Goal: Register for event/course

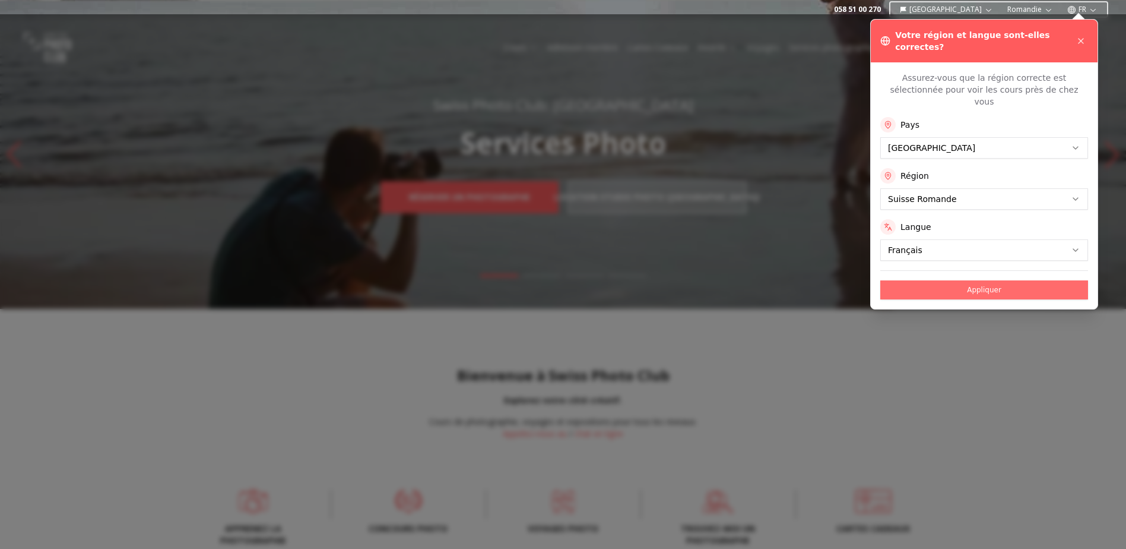
click at [973, 280] on button "Appliquer" at bounding box center [985, 289] width 208 height 19
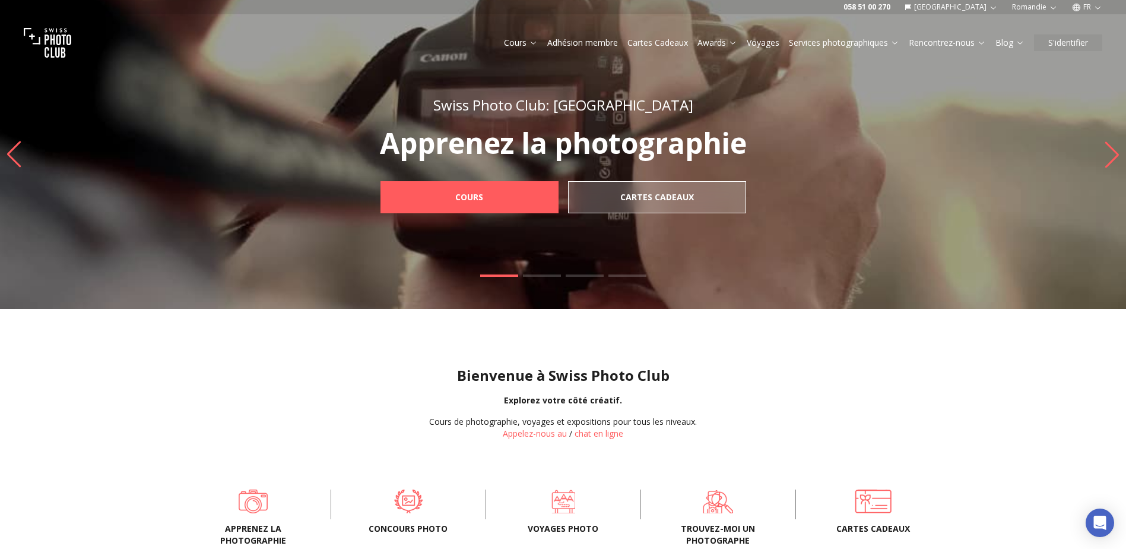
click at [720, 42] on link "Awards" at bounding box center [718, 43] width 40 height 12
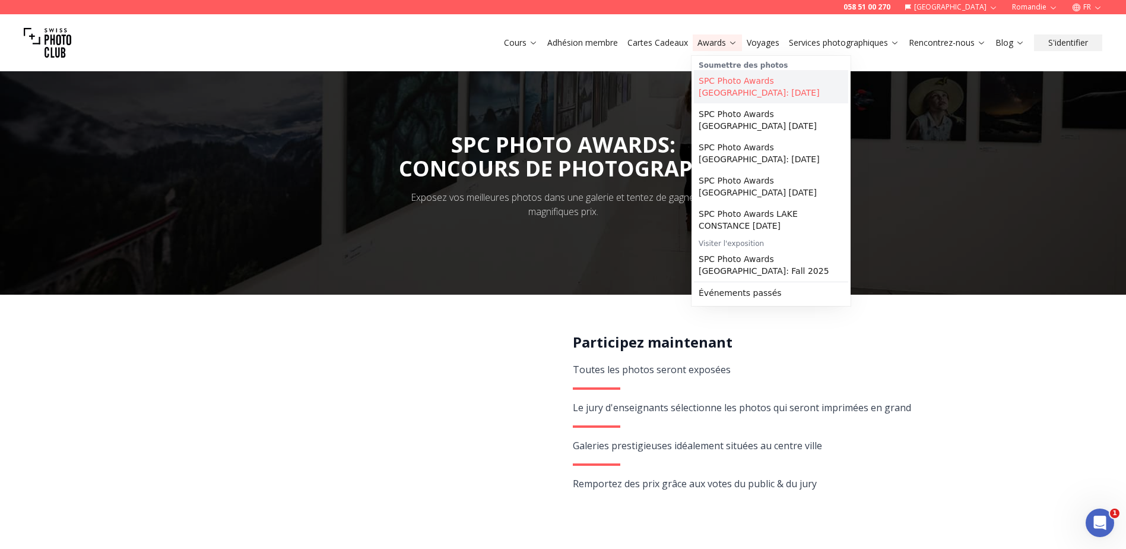
click at [748, 91] on link "SPC Photo Awards [GEOGRAPHIC_DATA]: [DATE]" at bounding box center [771, 86] width 154 height 33
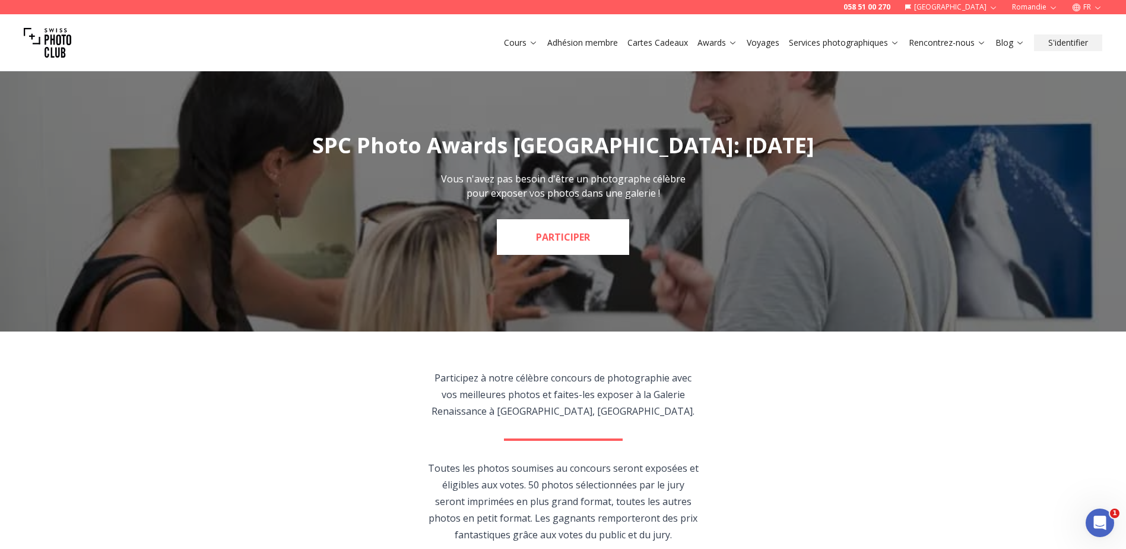
click at [612, 245] on link "PARTICIPER" at bounding box center [563, 237] width 132 height 36
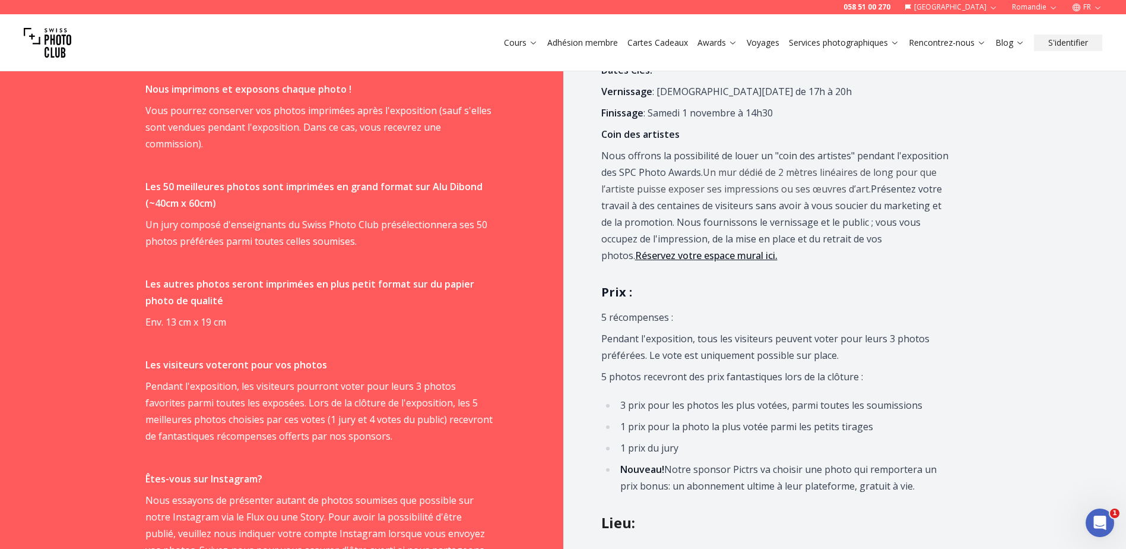
scroll to position [860, 0]
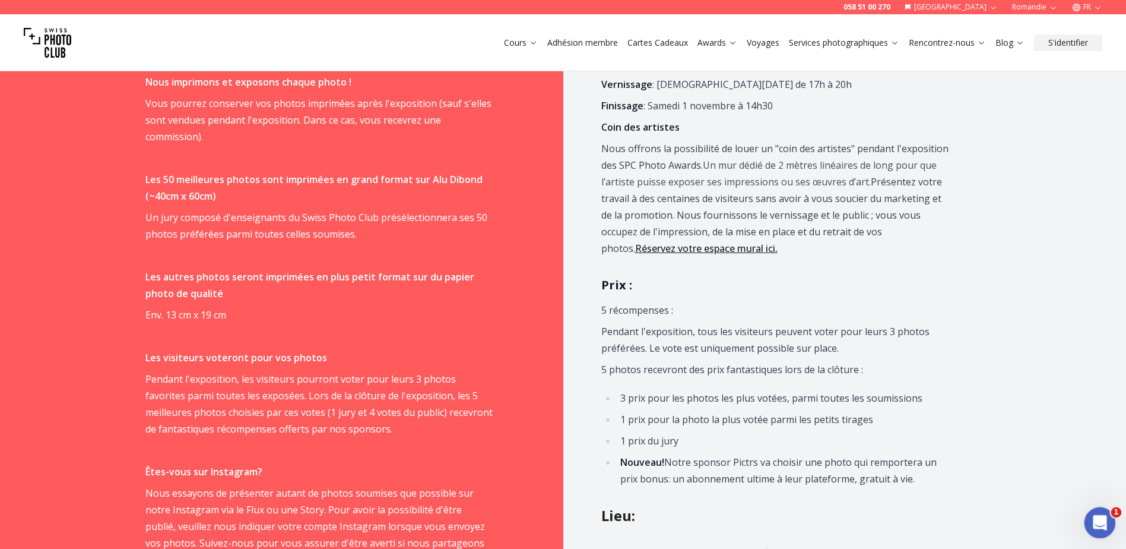
click at [1095, 515] on icon "Ouvrir le Messenger Intercom" at bounding box center [1099, 521] width 20 height 20
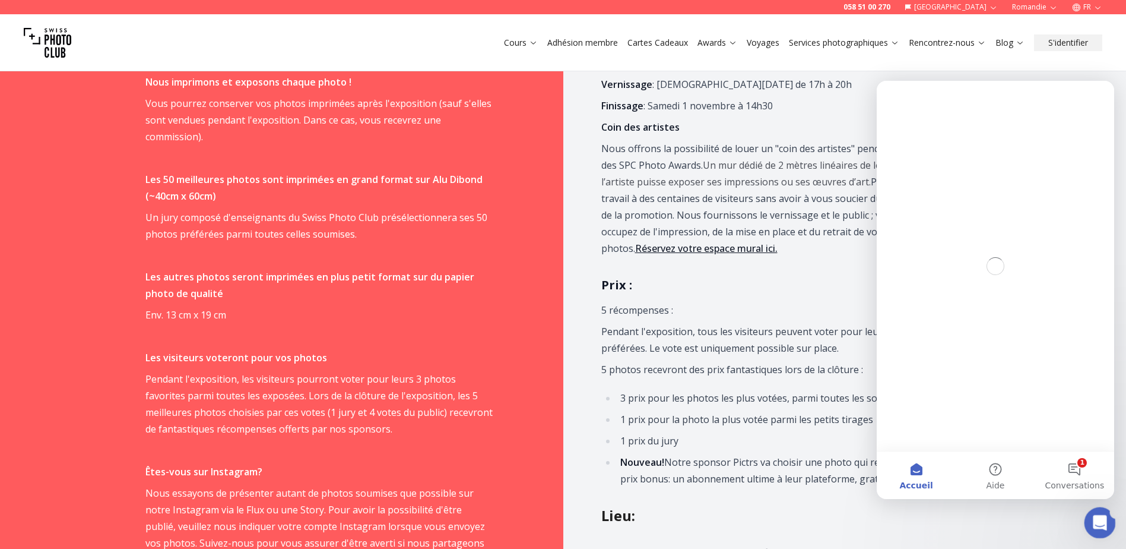
scroll to position [0, 0]
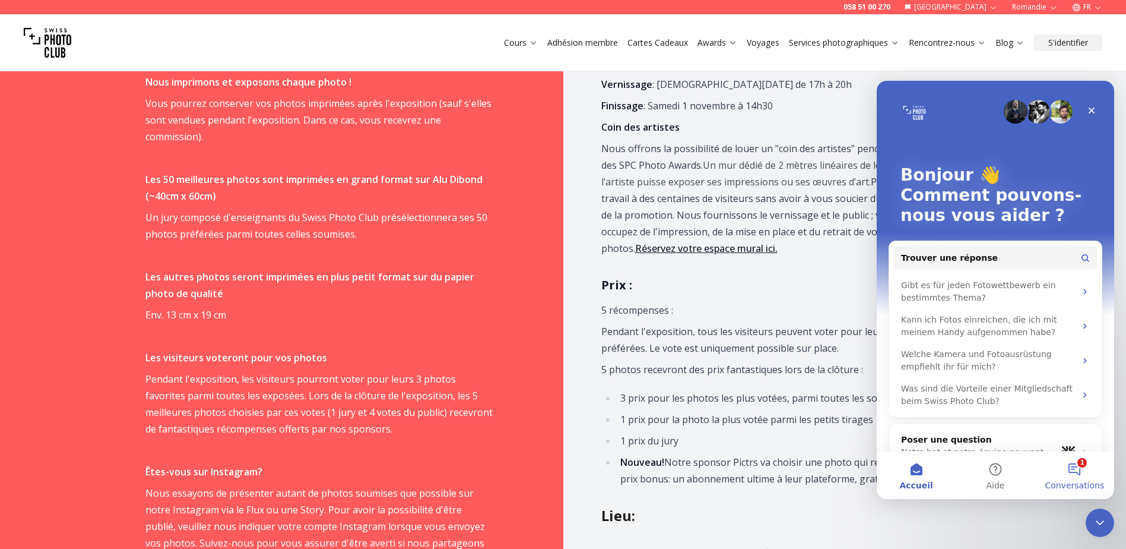
click at [1084, 475] on button "1 Conversations" at bounding box center [1075, 475] width 79 height 48
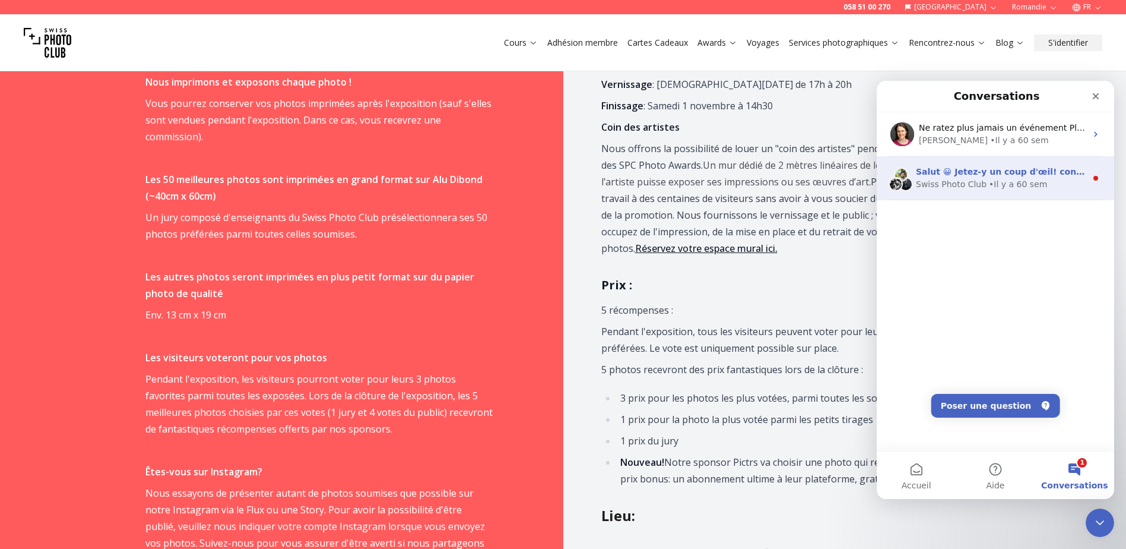
click at [968, 175] on span "Salut 😀 Jetez-y un coup d'œil! contactez-nous pour plus d'informations." at bounding box center [1084, 172] width 337 height 10
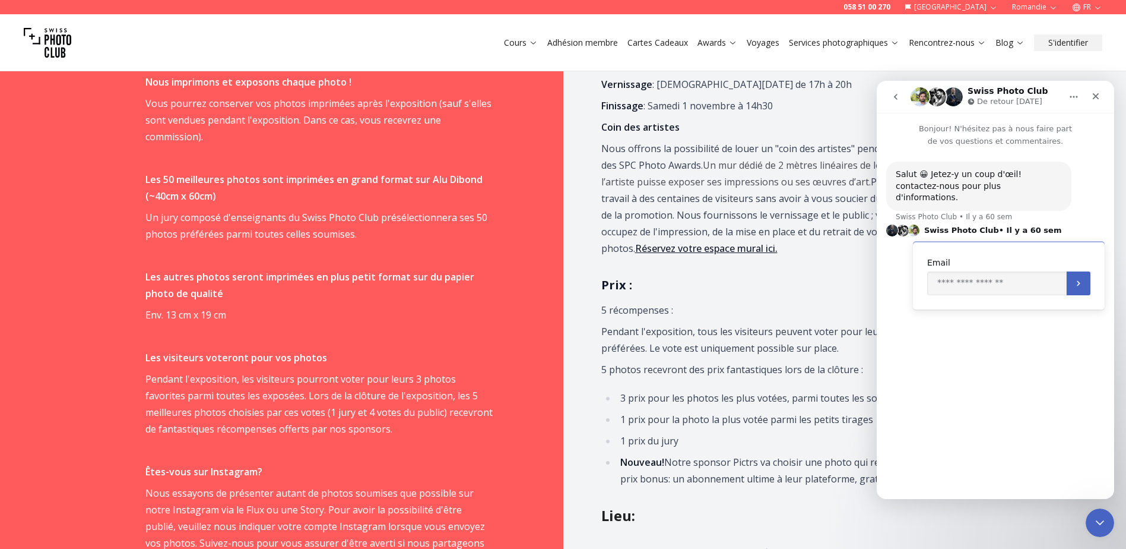
click at [813, 251] on p "Nous offrons la possibilité de louer un "coin des artistes" pendant l'expositio…" at bounding box center [774, 198] width 347 height 116
click at [1090, 88] on div "Fermer" at bounding box center [1095, 96] width 21 height 21
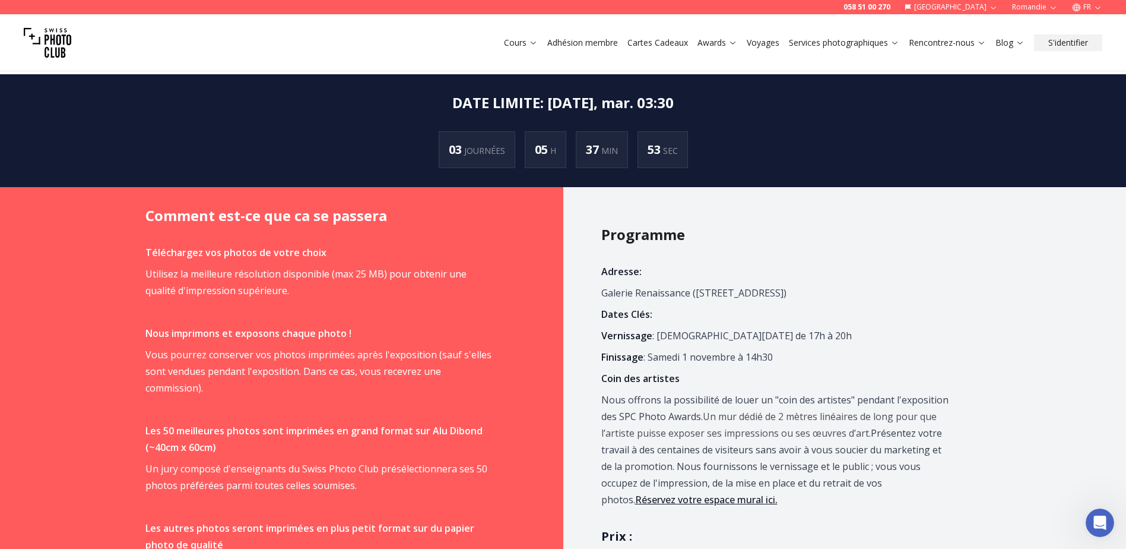
scroll to position [635, 0]
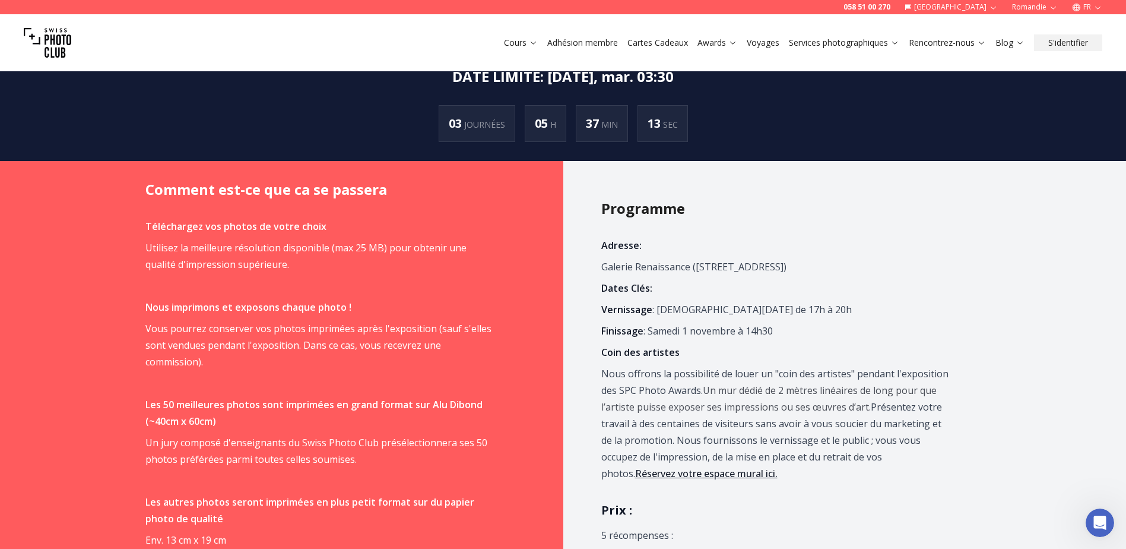
click at [524, 20] on div "Cours Adhésion membre Cartes Cadeaux Awards Voyages Services photographiques Re…" at bounding box center [563, 42] width 1126 height 57
